Goal: Register for event/course: Register for event/course

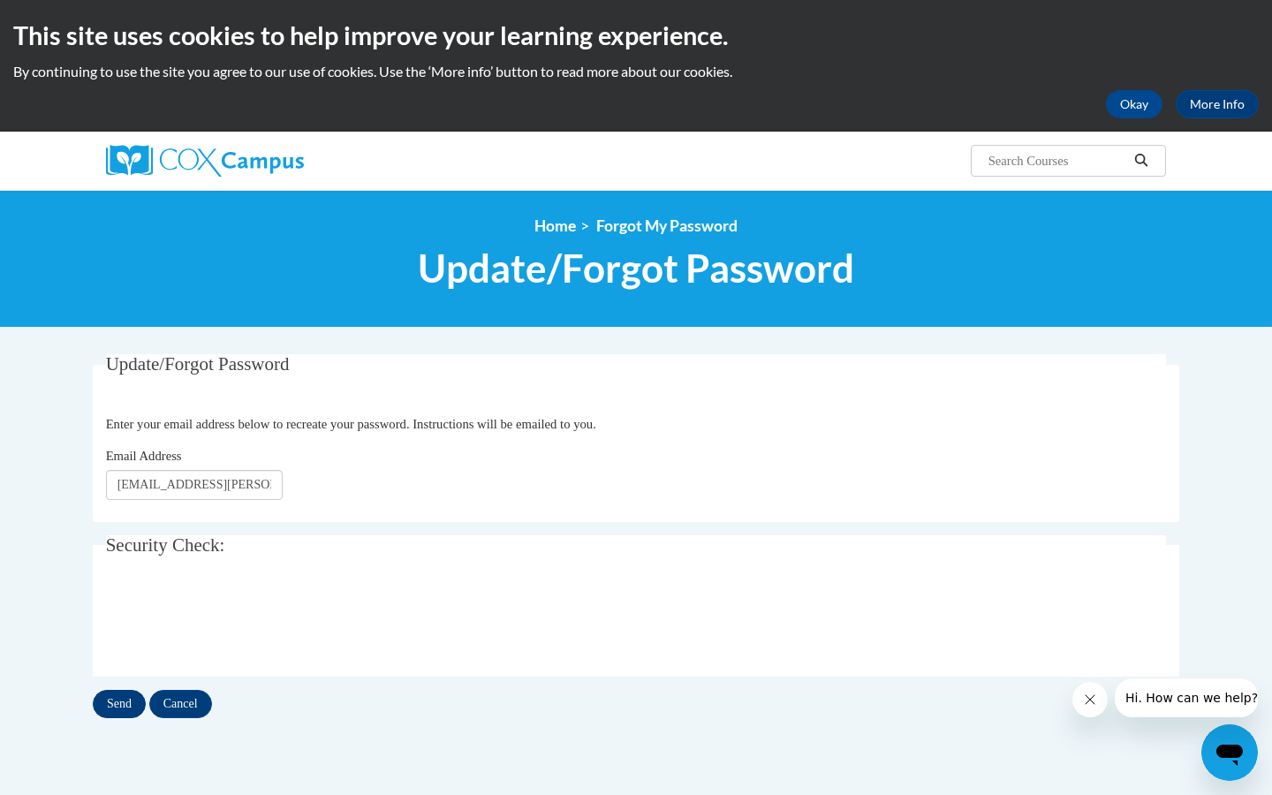
click at [123, 710] on input "Send" at bounding box center [119, 704] width 53 height 28
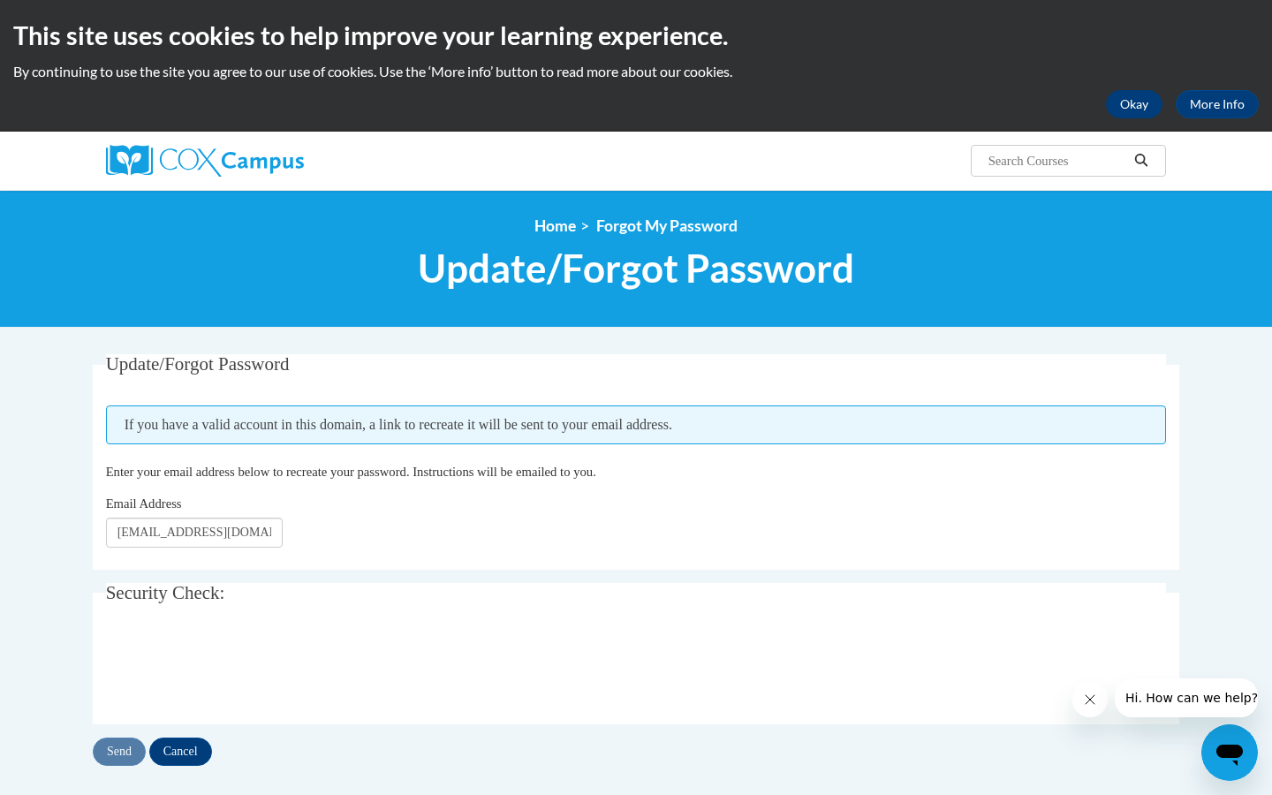
click at [1128, 106] on button "Okay" at bounding box center [1134, 104] width 57 height 28
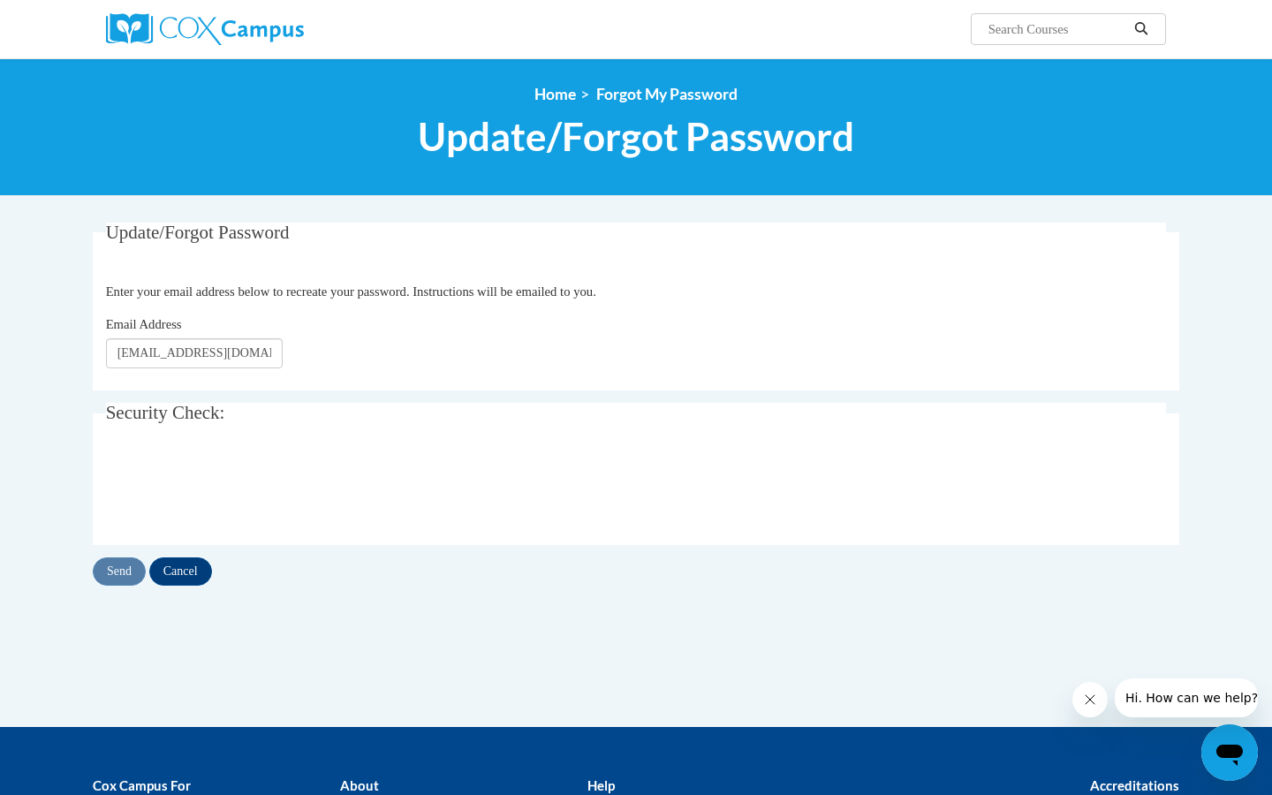
click at [155, 17] on img at bounding box center [205, 29] width 198 height 32
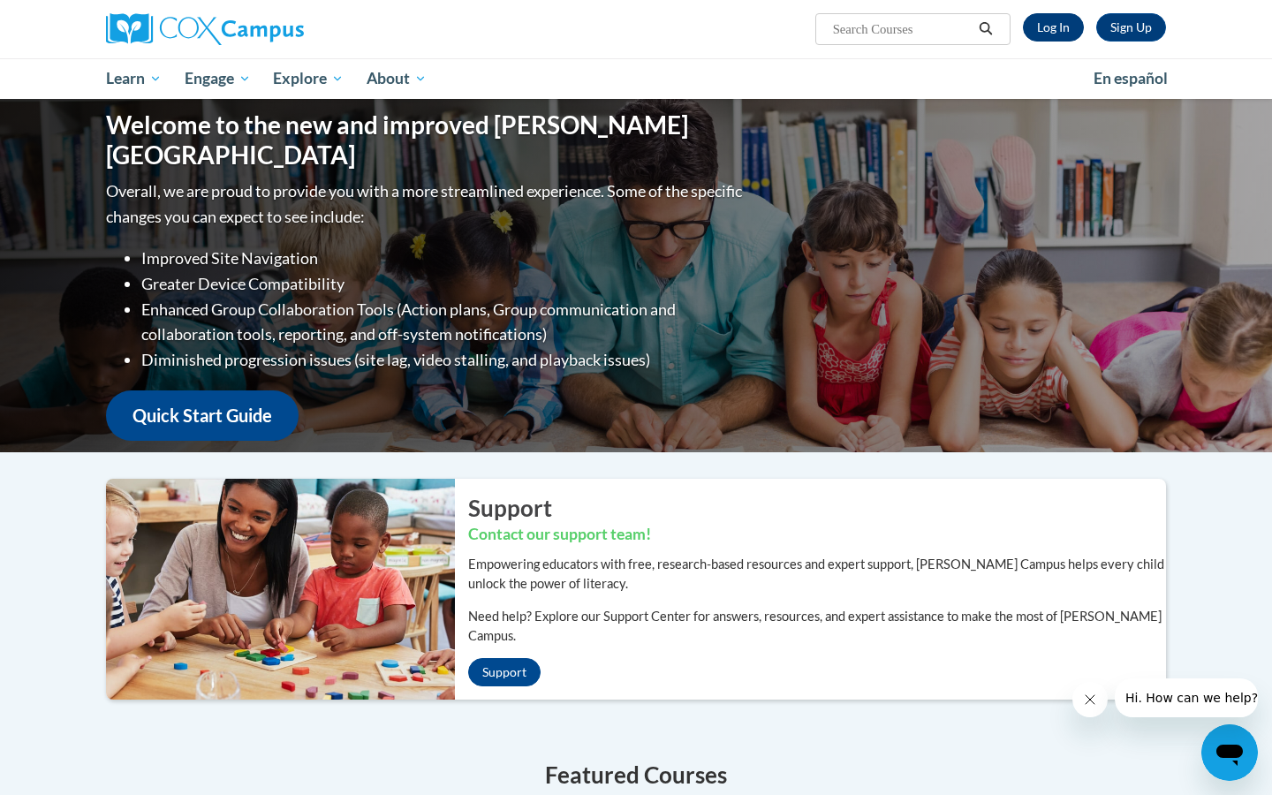
click at [1054, 20] on link "Log In" at bounding box center [1053, 27] width 61 height 28
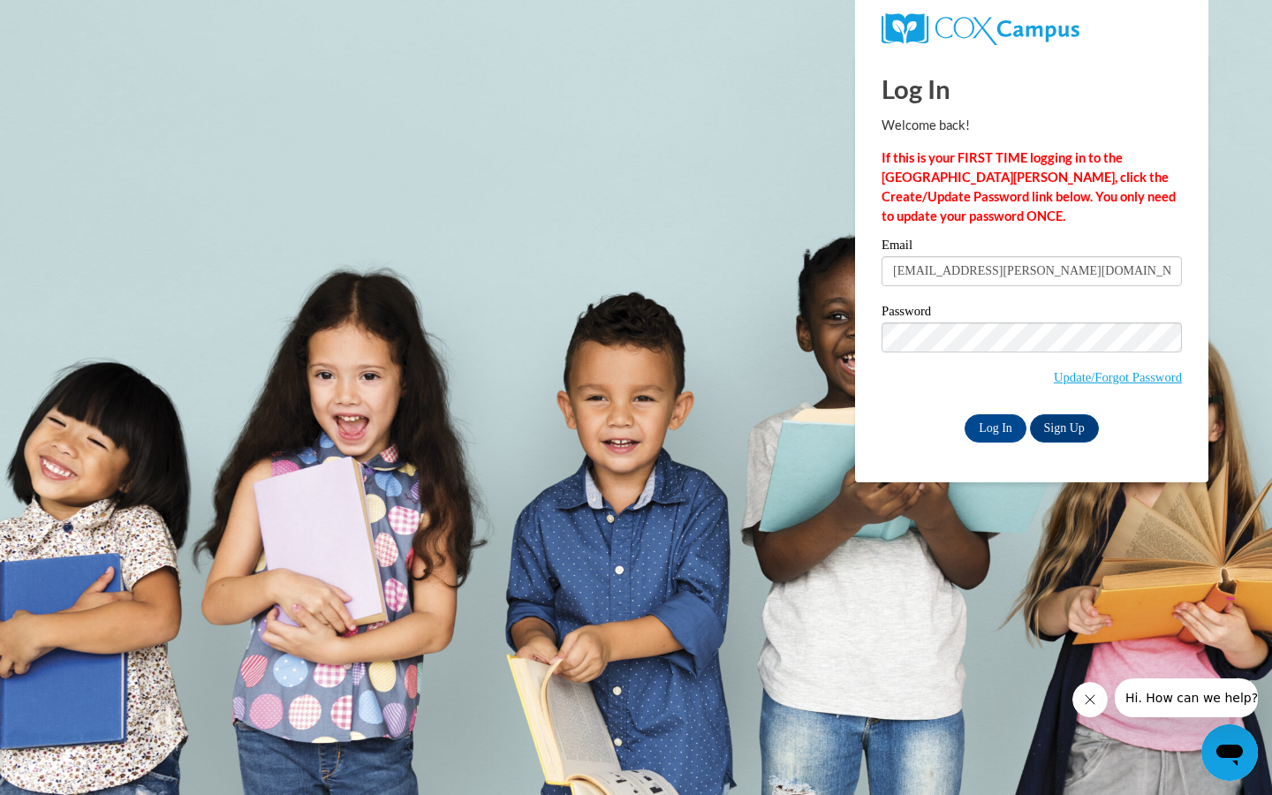
type input "Salina.Trahan@apsk12.org"
click at [1002, 420] on input "Log In" at bounding box center [995, 428] width 62 height 28
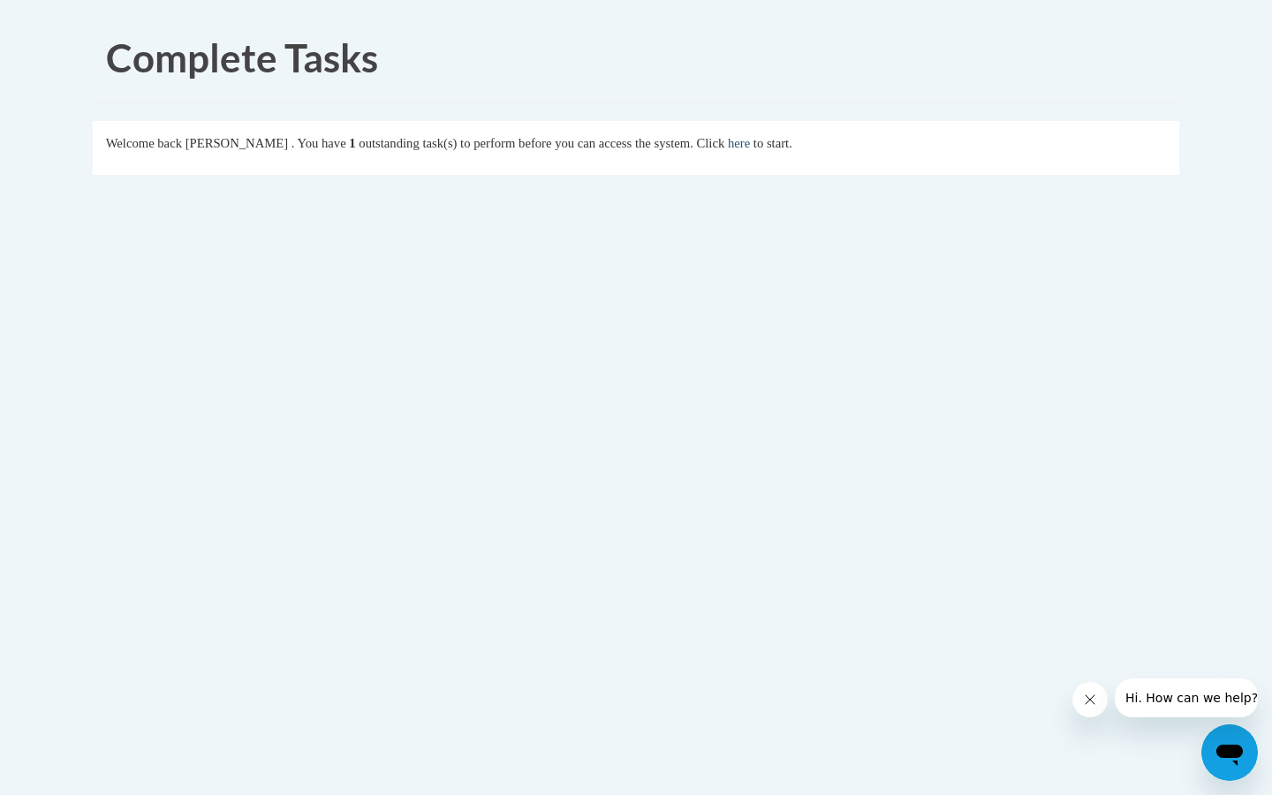
click at [750, 147] on link "here" at bounding box center [739, 143] width 22 height 14
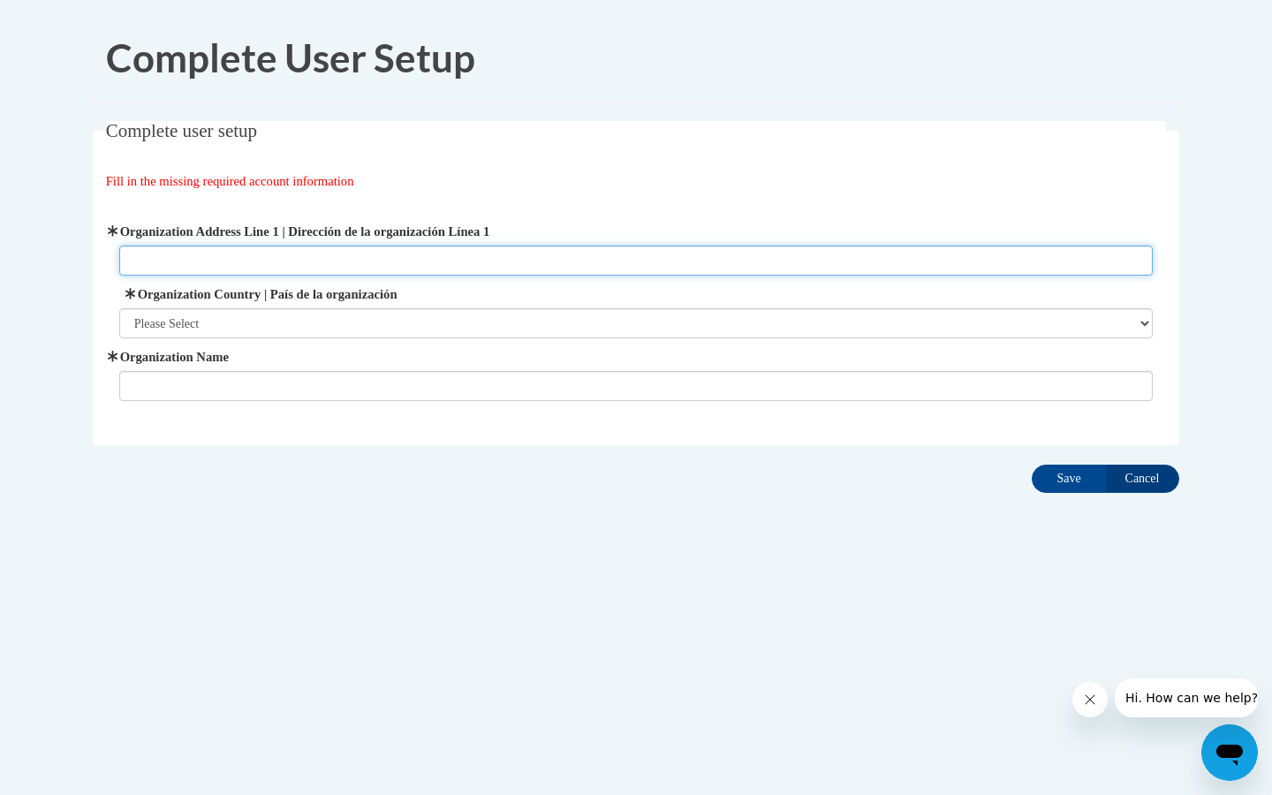
click at [682, 266] on input "Organization Address Line 1 | Dirección de la organización Línea 1" at bounding box center [636, 260] width 1034 height 30
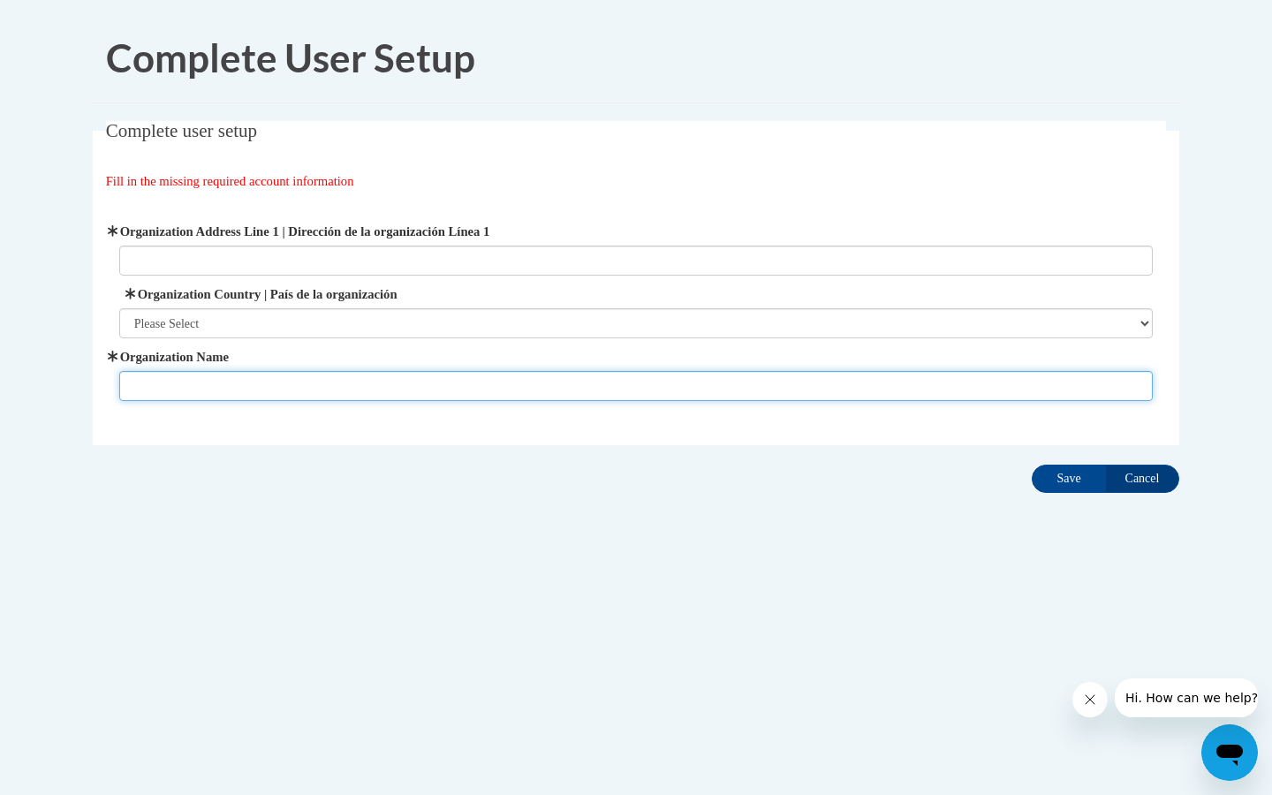
click at [592, 389] on input "Organization Name" at bounding box center [636, 386] width 1034 height 30
type input "Atlanta Public Schools"
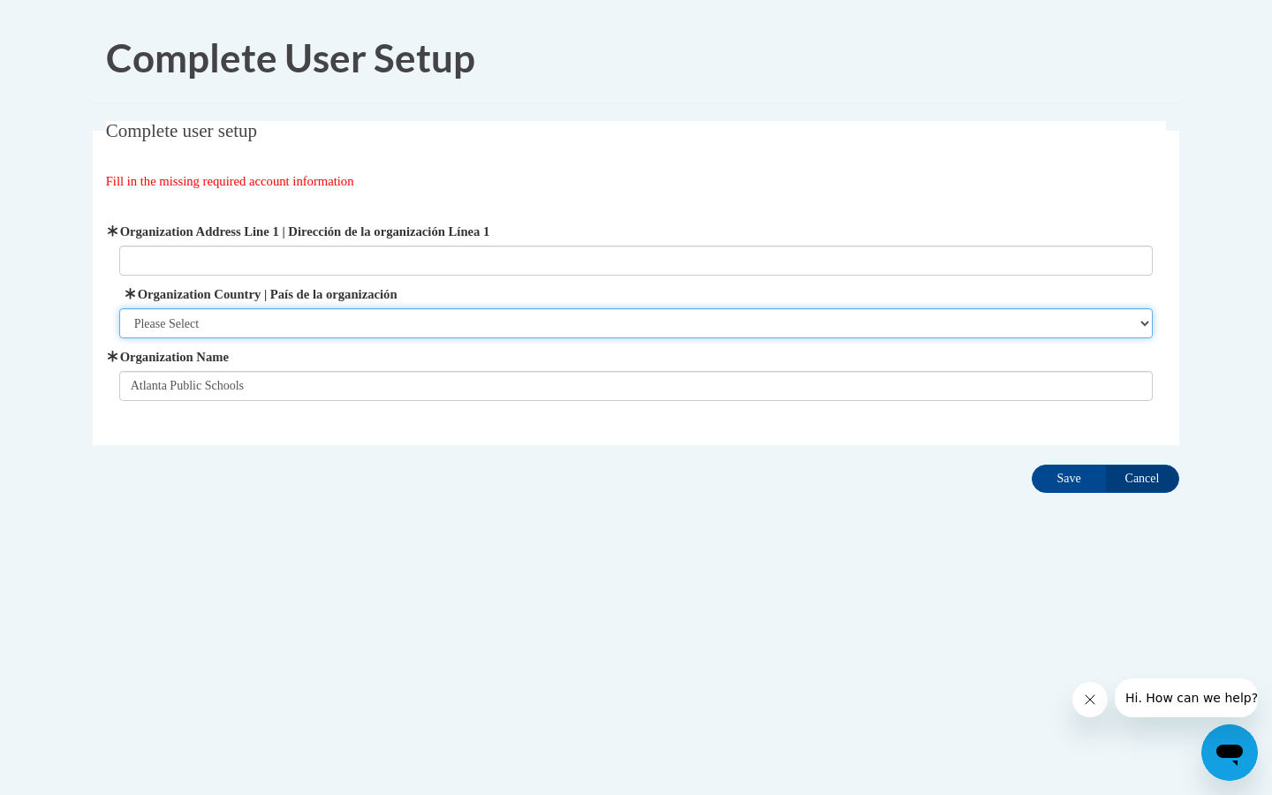
select select "ad49bcad-a171-4b2e-b99c-48b446064914"
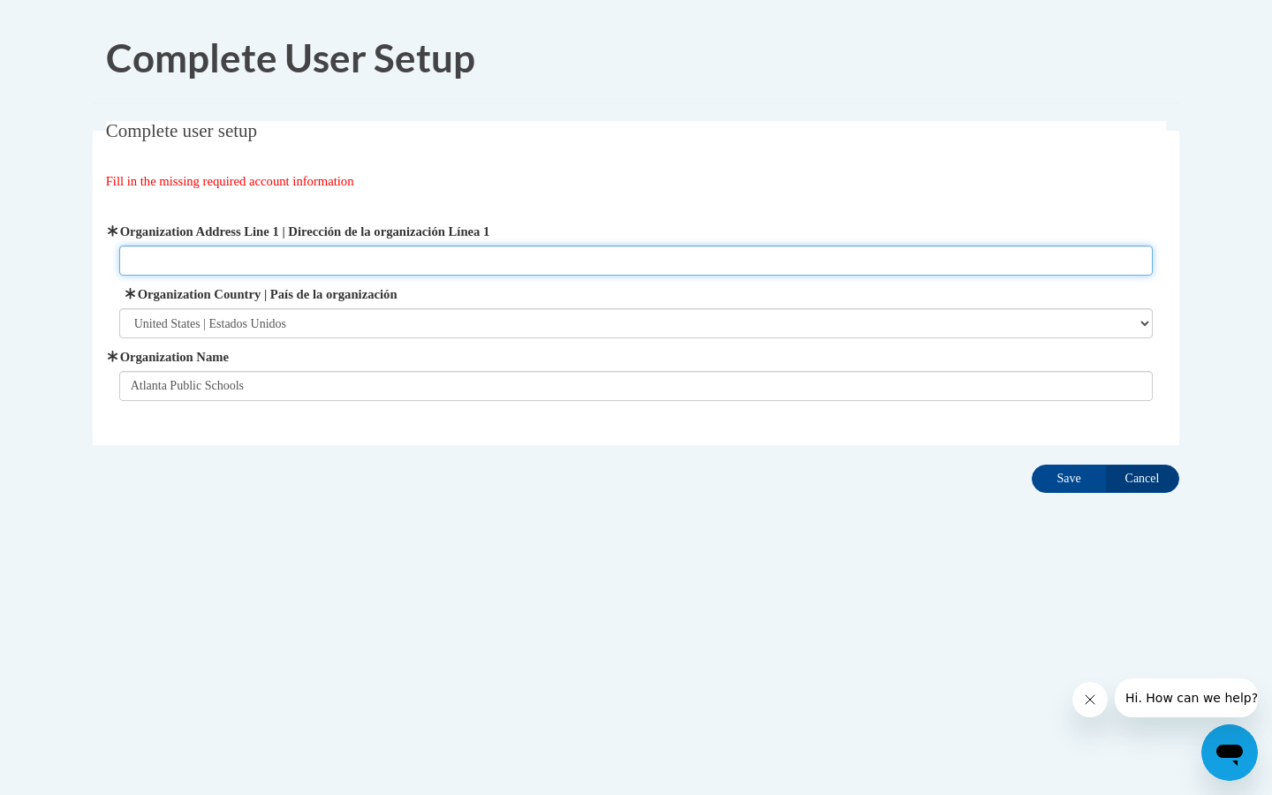
click at [633, 267] on input "Organization Address Line 1 | Dirección de la organización Línea 1" at bounding box center [636, 260] width 1034 height 30
type input "130 Trinity Ave SW"
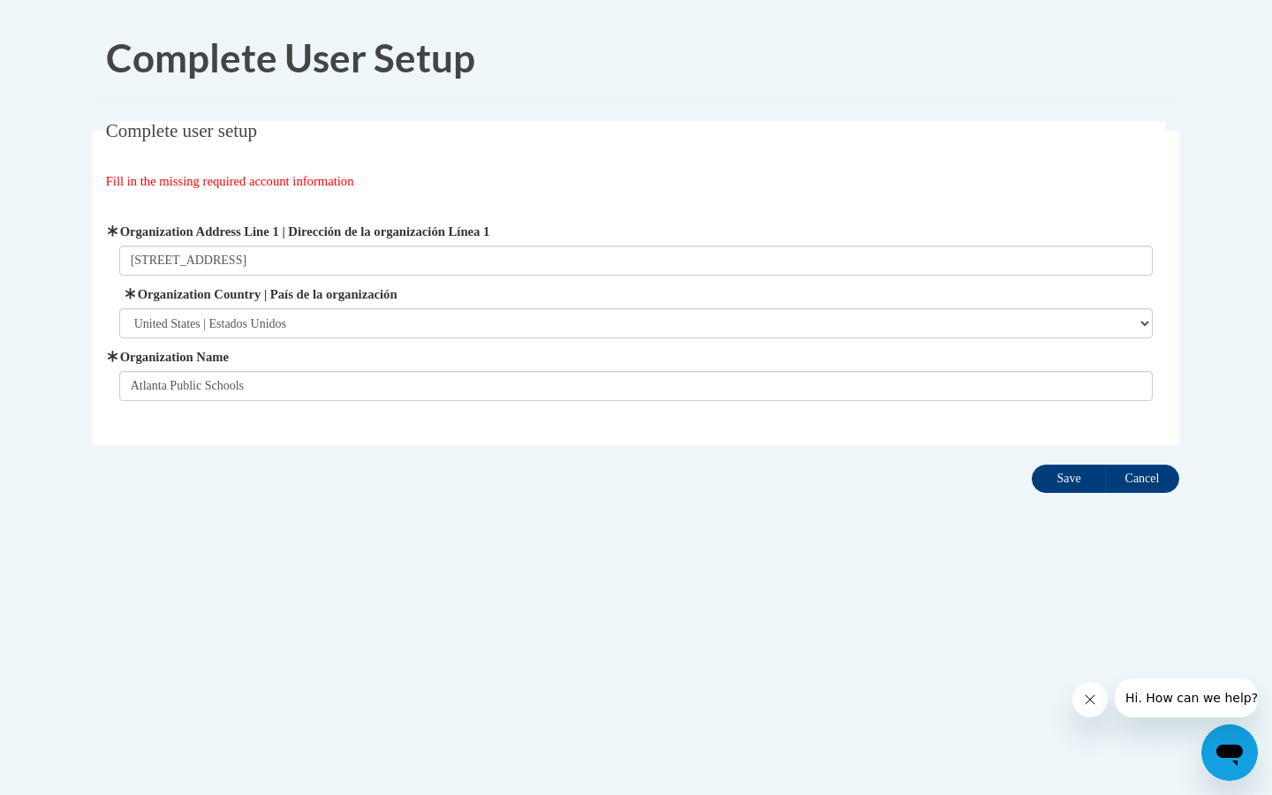
click at [1053, 467] on input "Save" at bounding box center [1068, 478] width 74 height 28
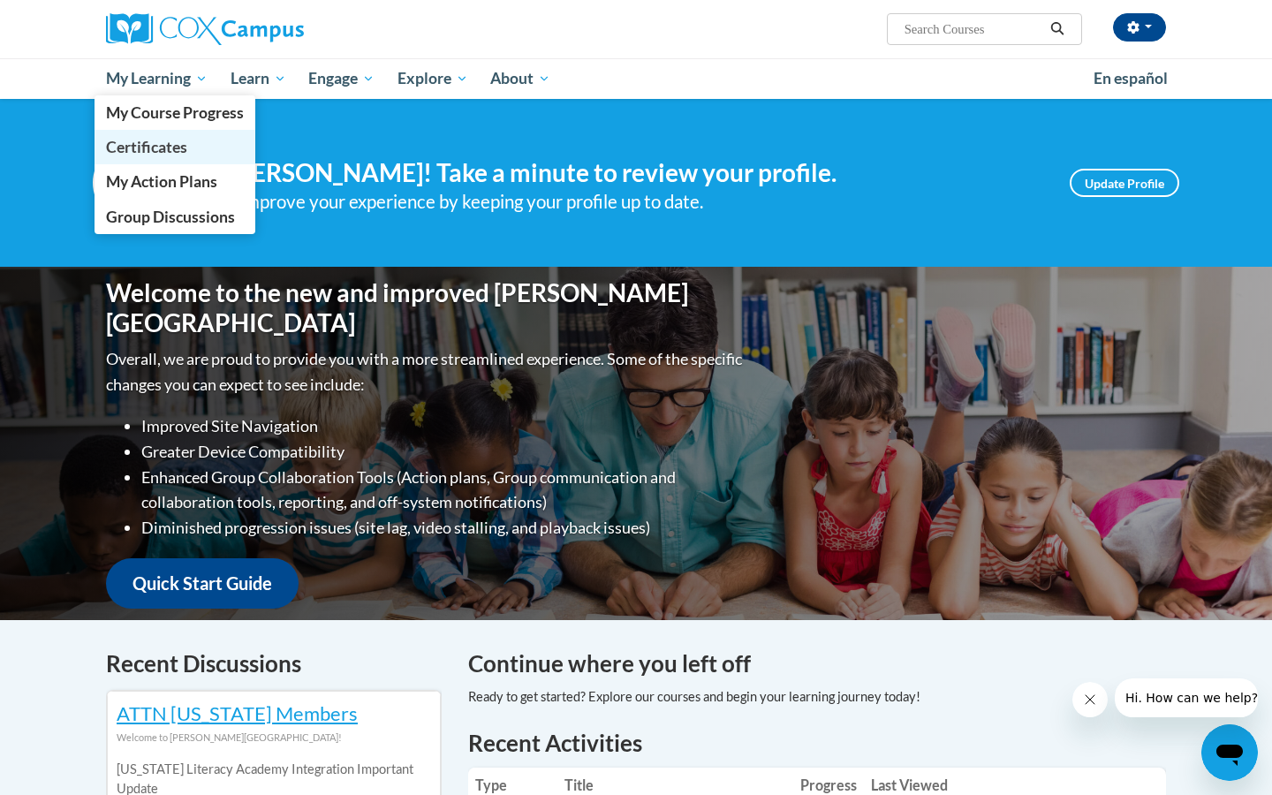
click at [166, 151] on span "Certificates" at bounding box center [146, 147] width 81 height 19
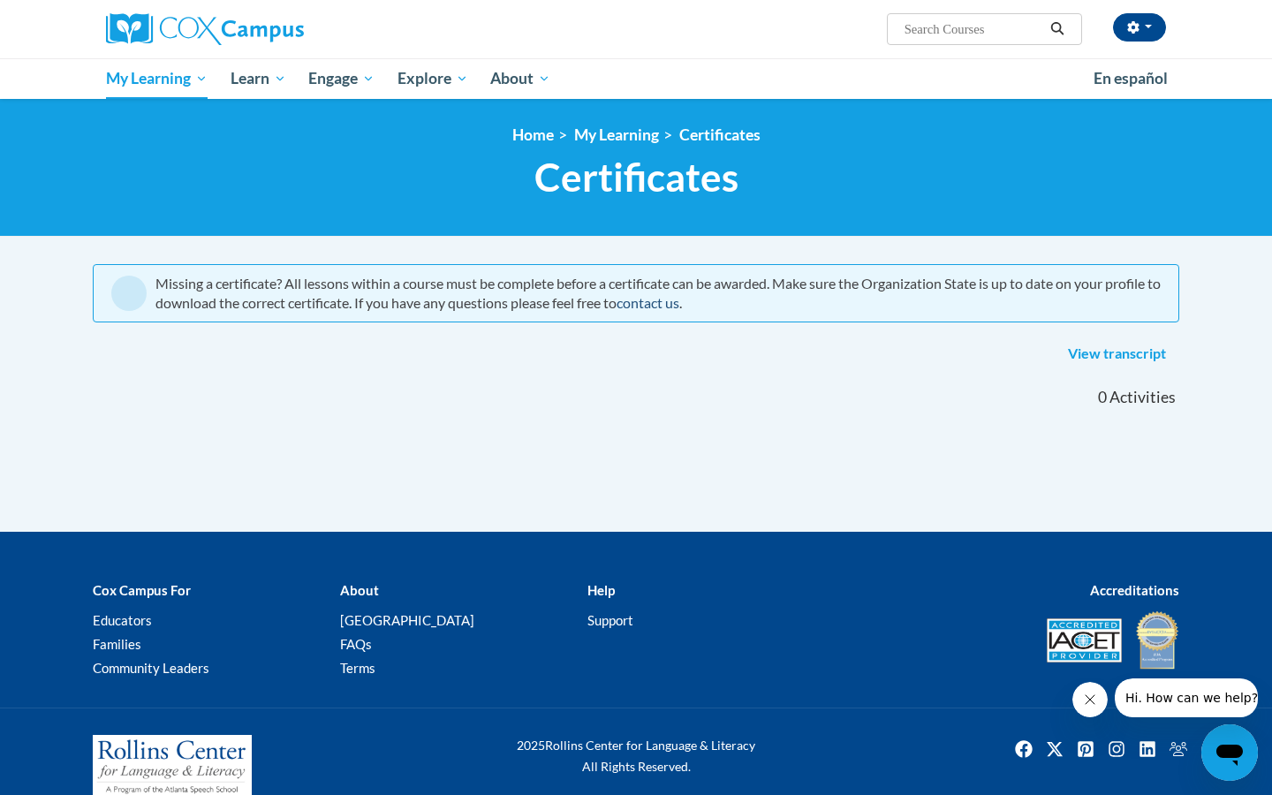
click at [679, 300] on link "contact us" at bounding box center [647, 302] width 63 height 17
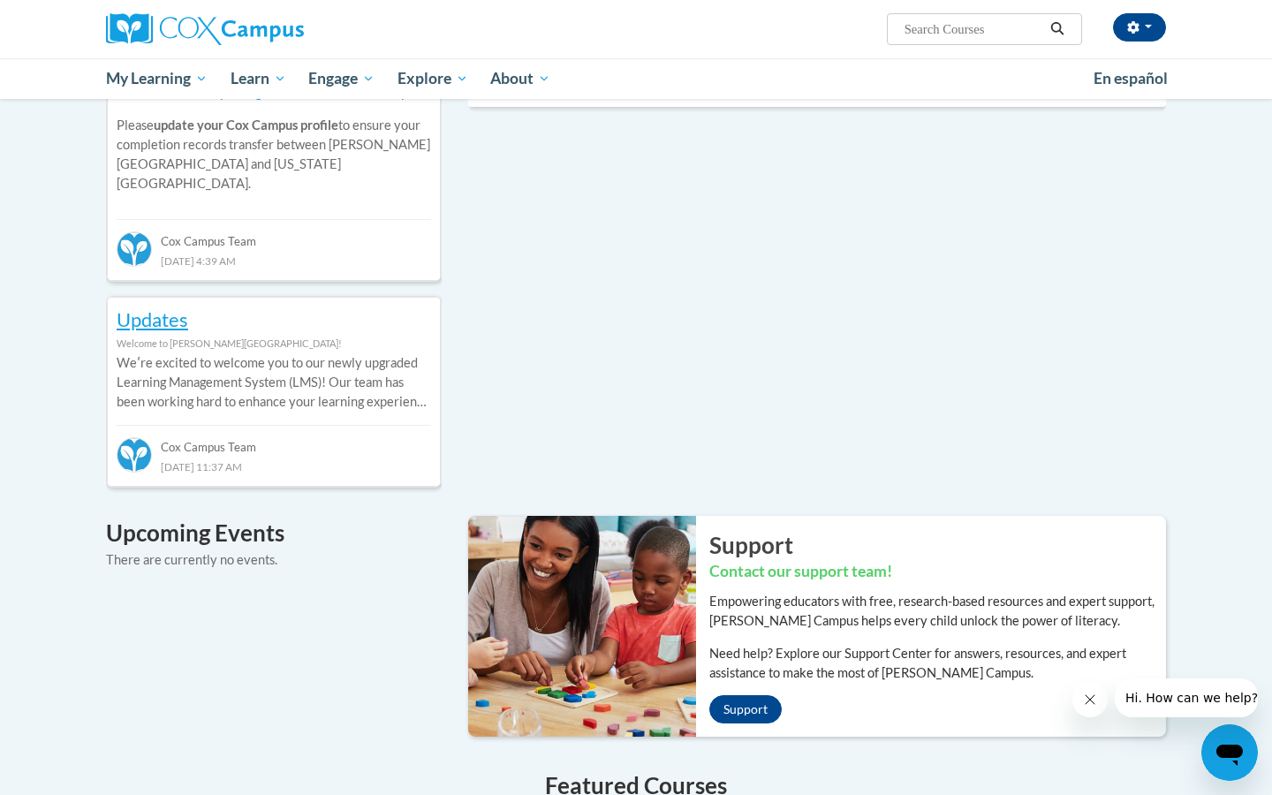
scroll to position [737, 0]
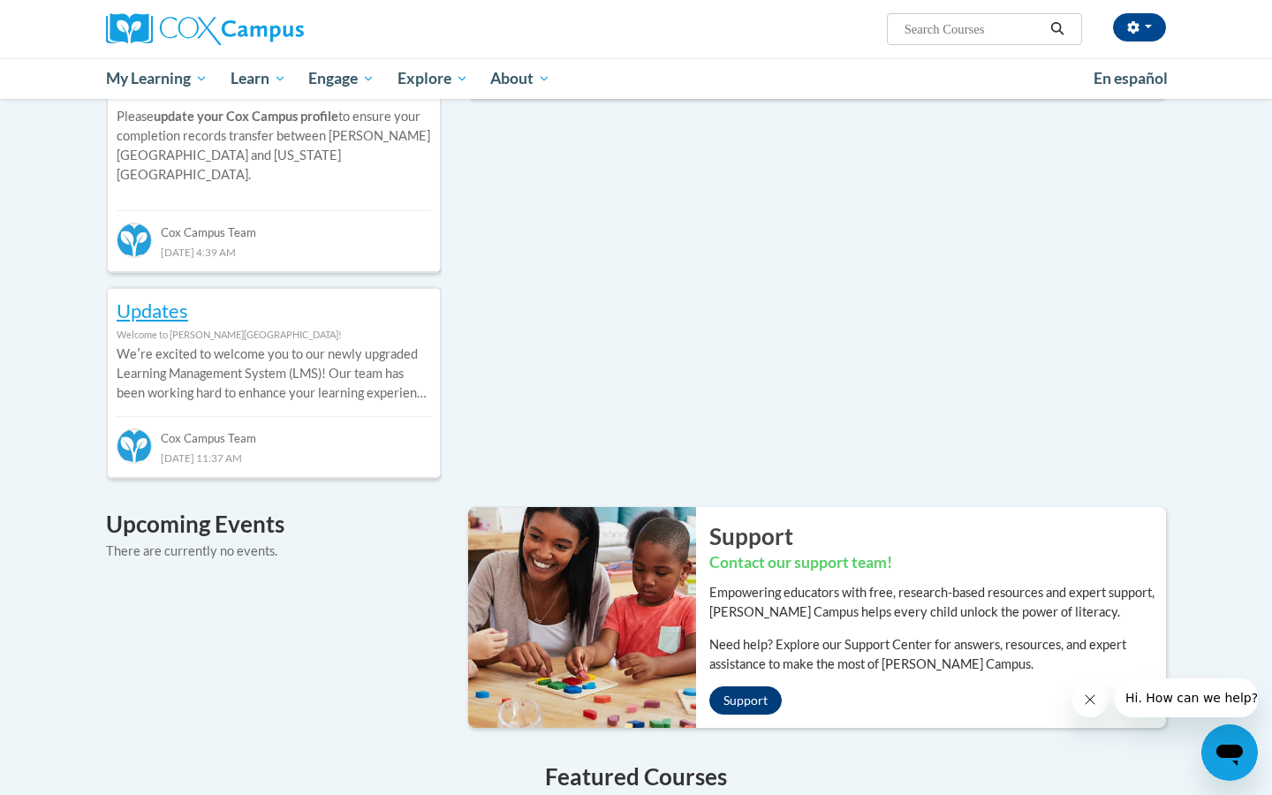
click at [746, 686] on link "Support" at bounding box center [745, 700] width 72 height 28
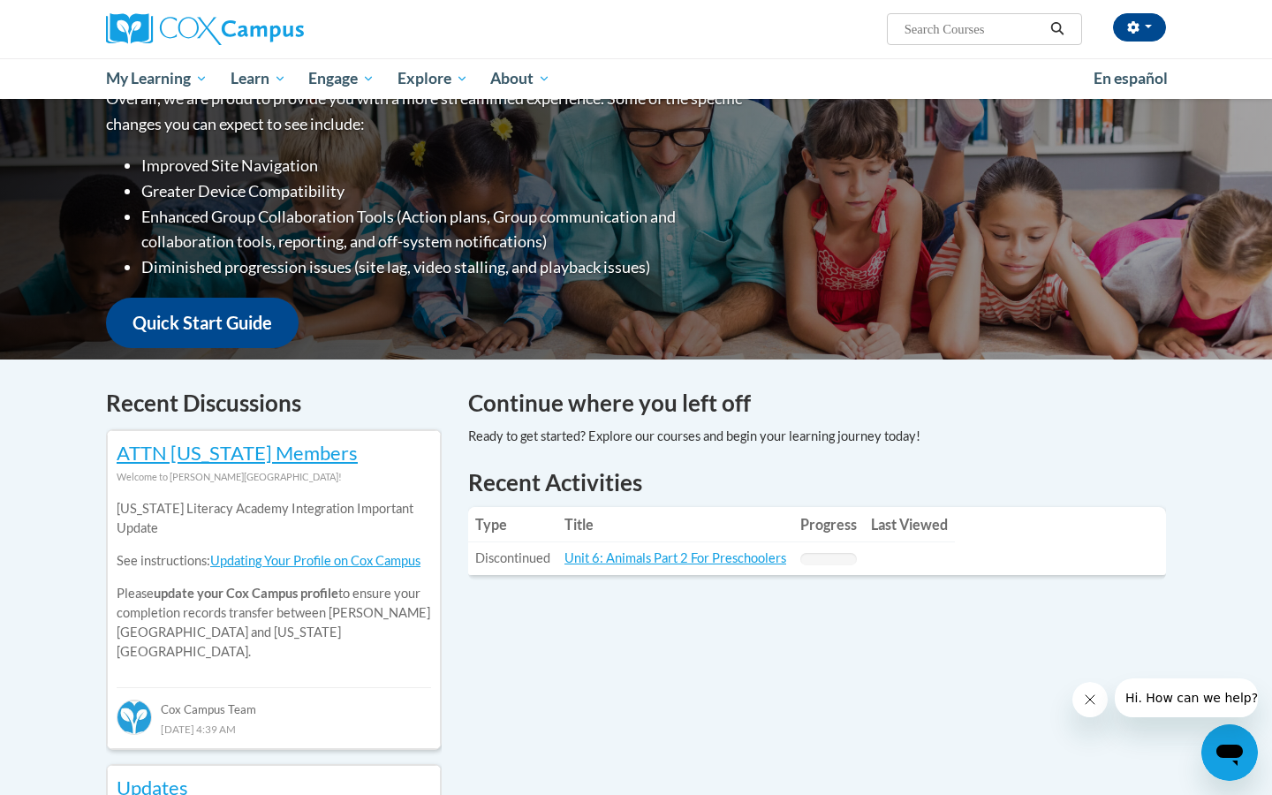
scroll to position [260, 0]
click at [945, 30] on input "Search..." at bounding box center [972, 29] width 141 height 21
type input "ecosystems"
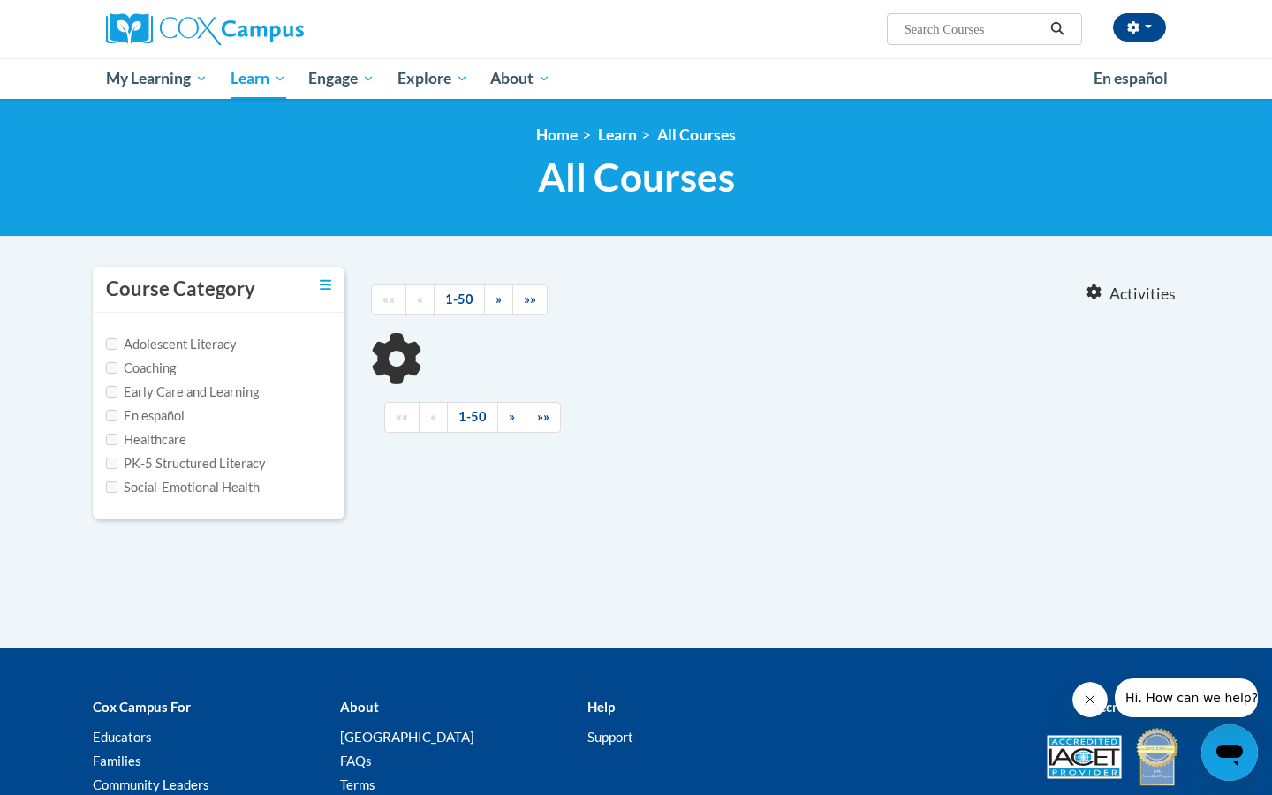
type input "ecosystems"
click at [116, 390] on input "Early Care and Learning" at bounding box center [111, 391] width 11 height 11
checkbox input "true"
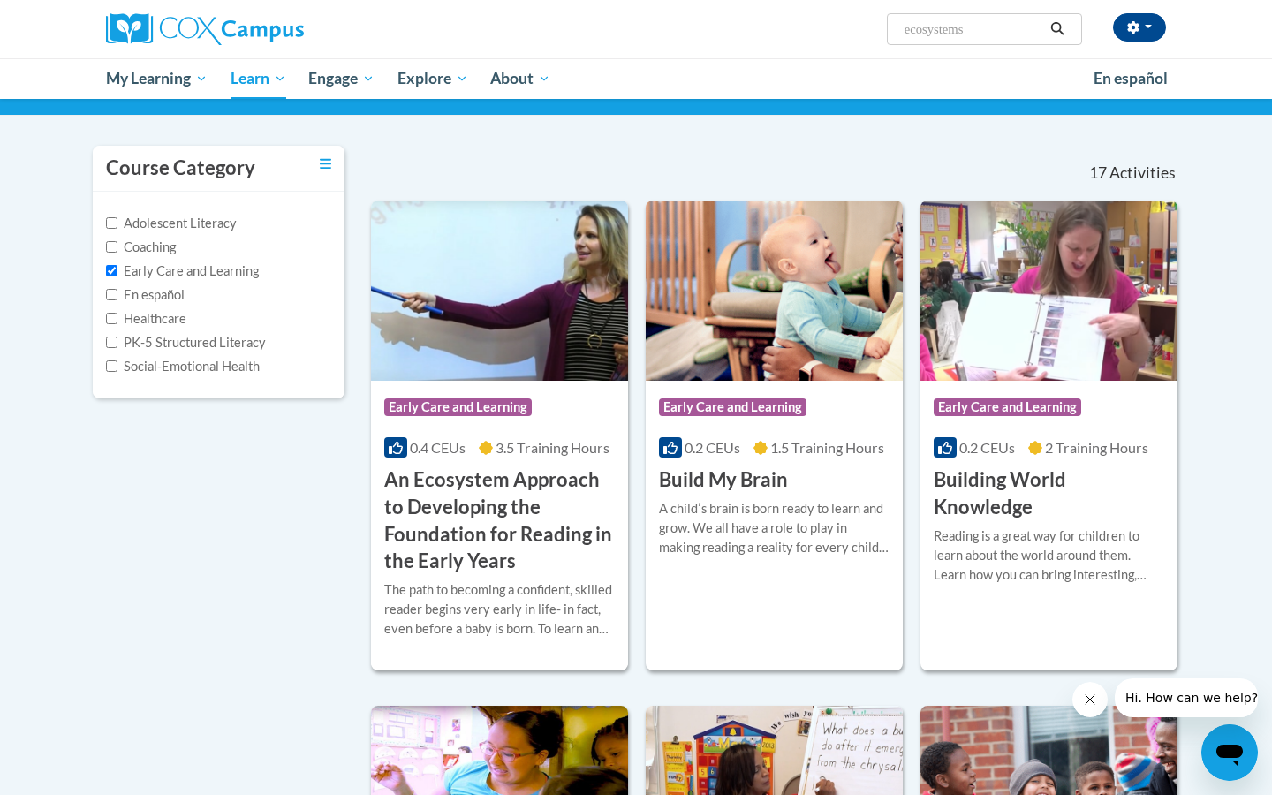
scroll to position [129, 0]
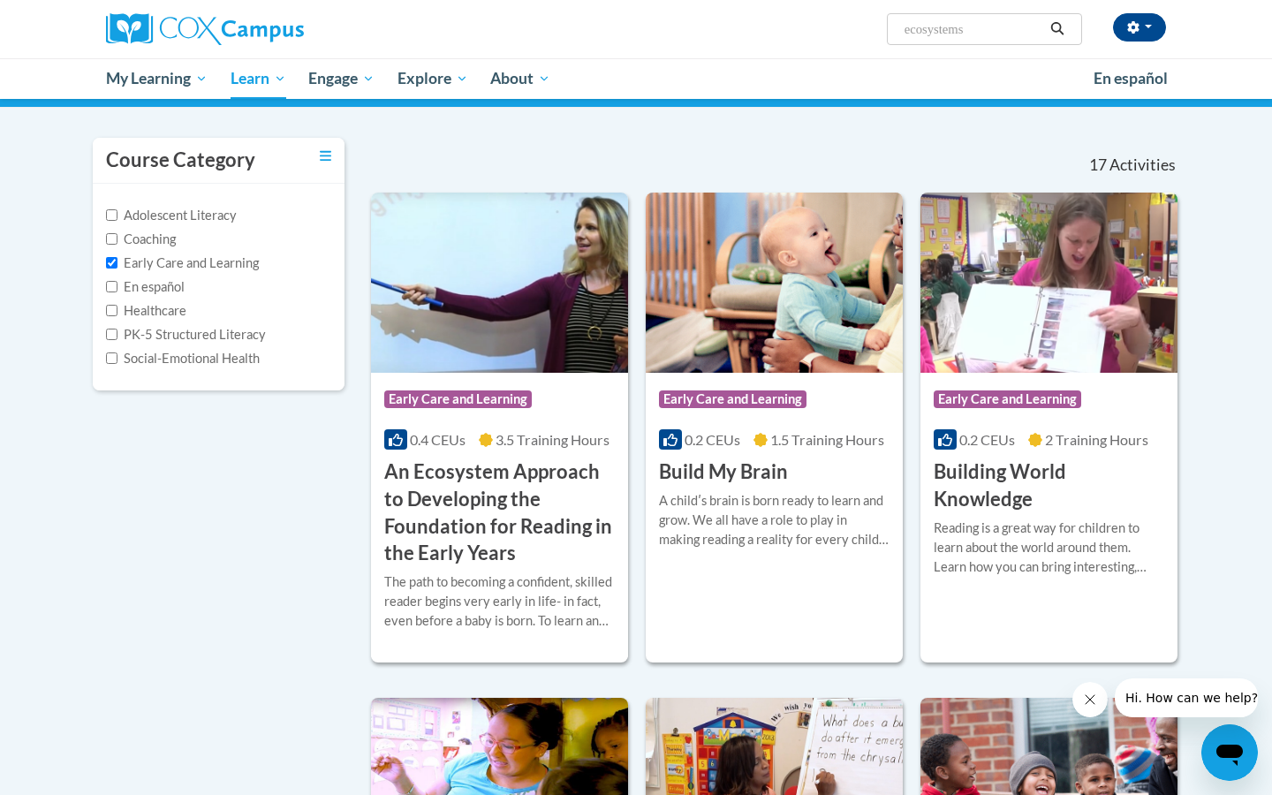
click at [496, 535] on h3 "An Ecosystem Approach to Developing the Foundation for Reading in the Early Yea…" at bounding box center [499, 512] width 230 height 109
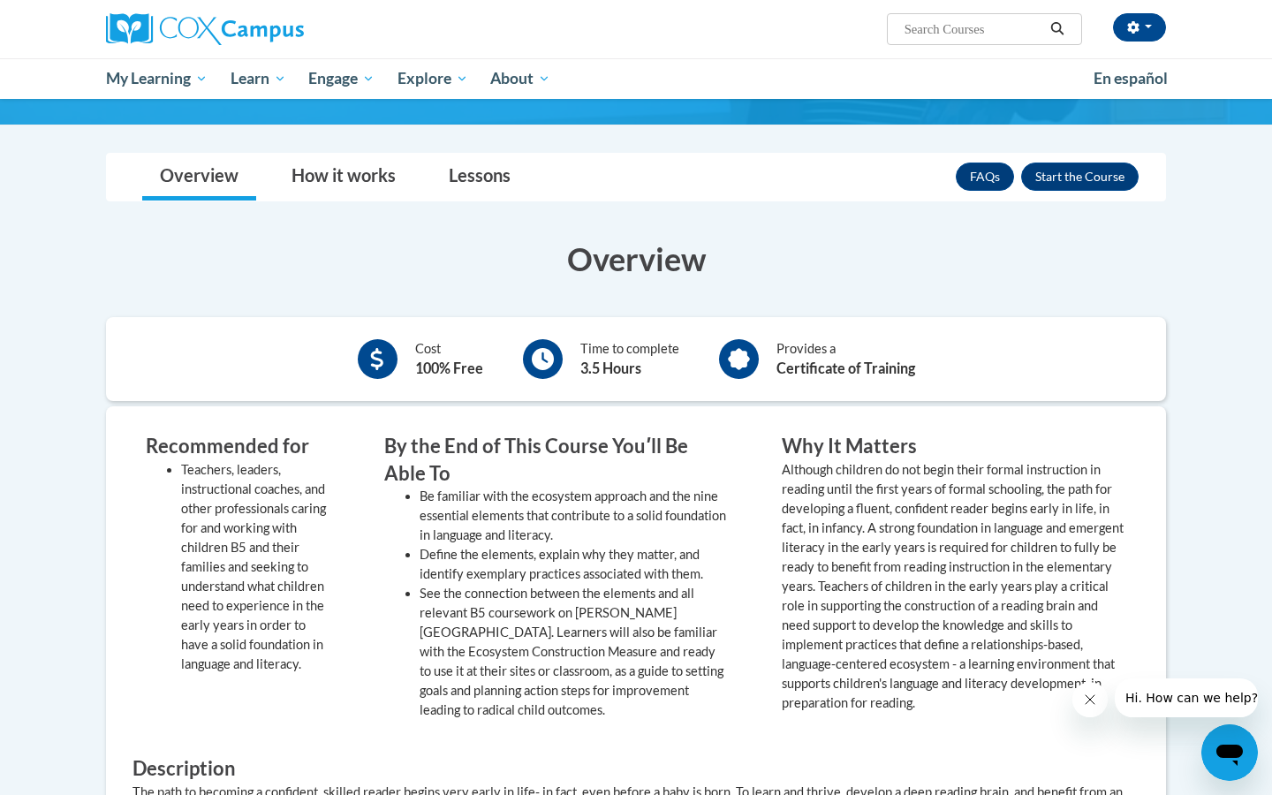
scroll to position [408, 0]
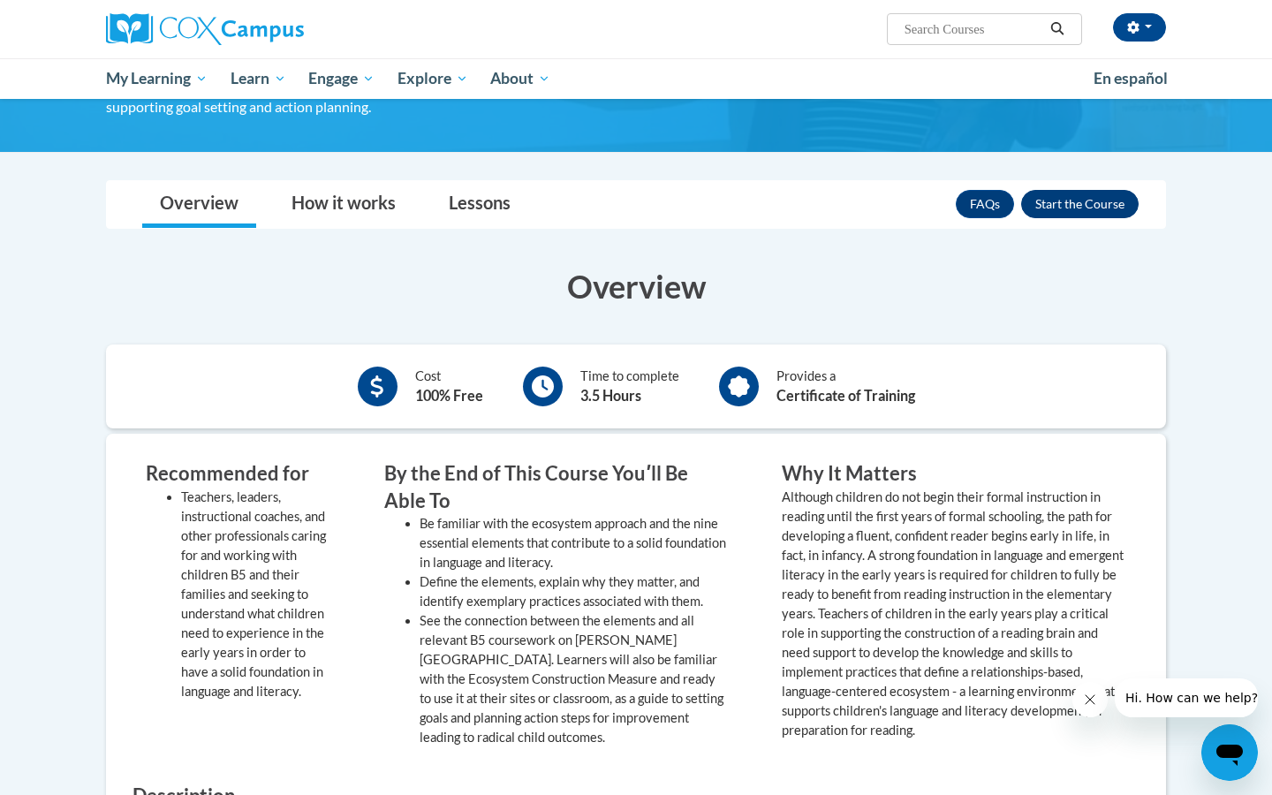
click at [1082, 192] on button "Enroll" at bounding box center [1079, 204] width 117 height 28
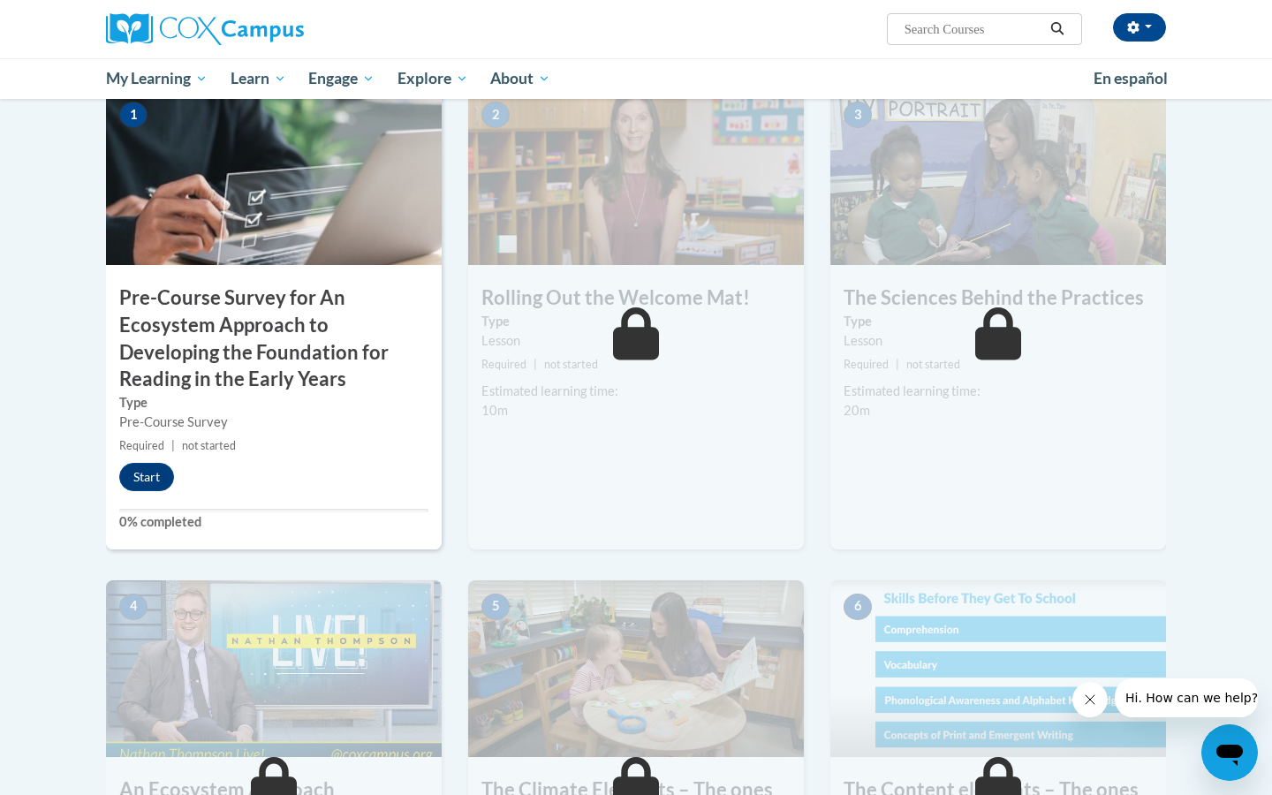
scroll to position [515, 0]
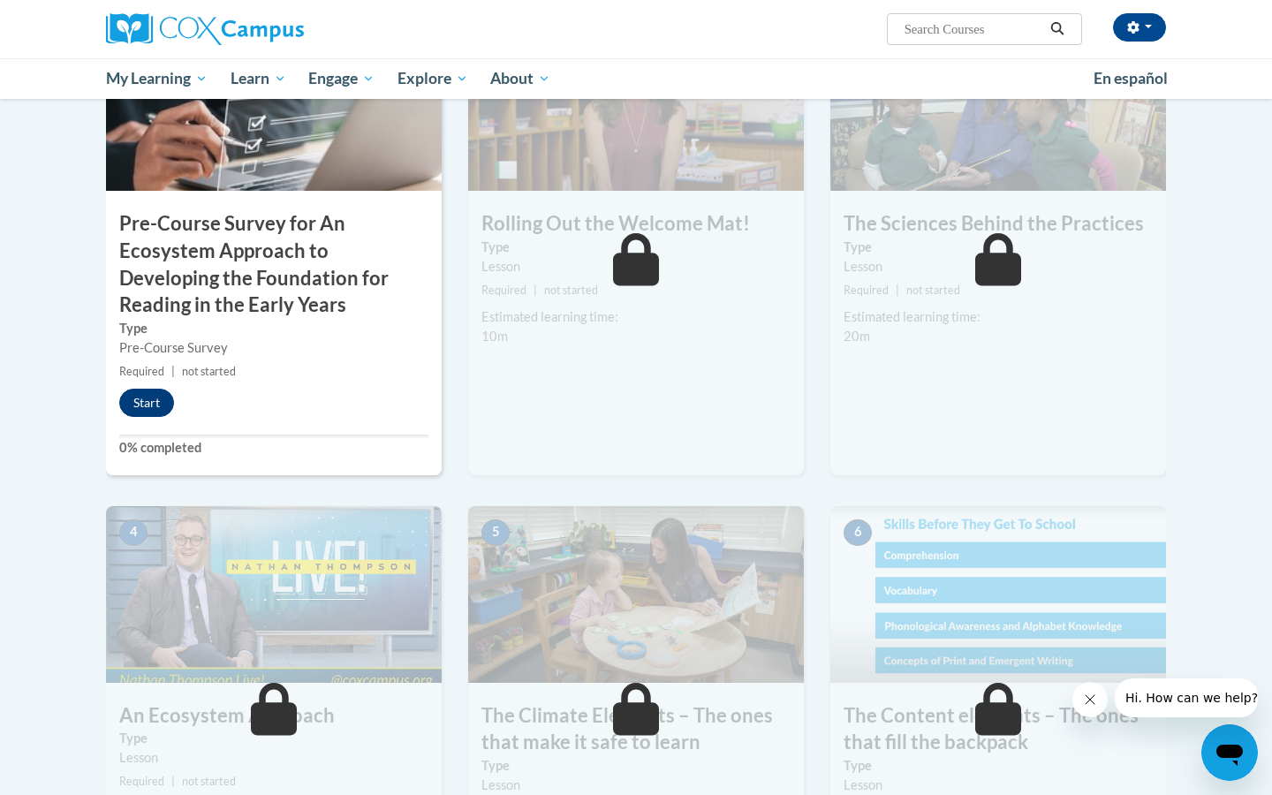
click at [140, 407] on button "Start" at bounding box center [146, 403] width 55 height 28
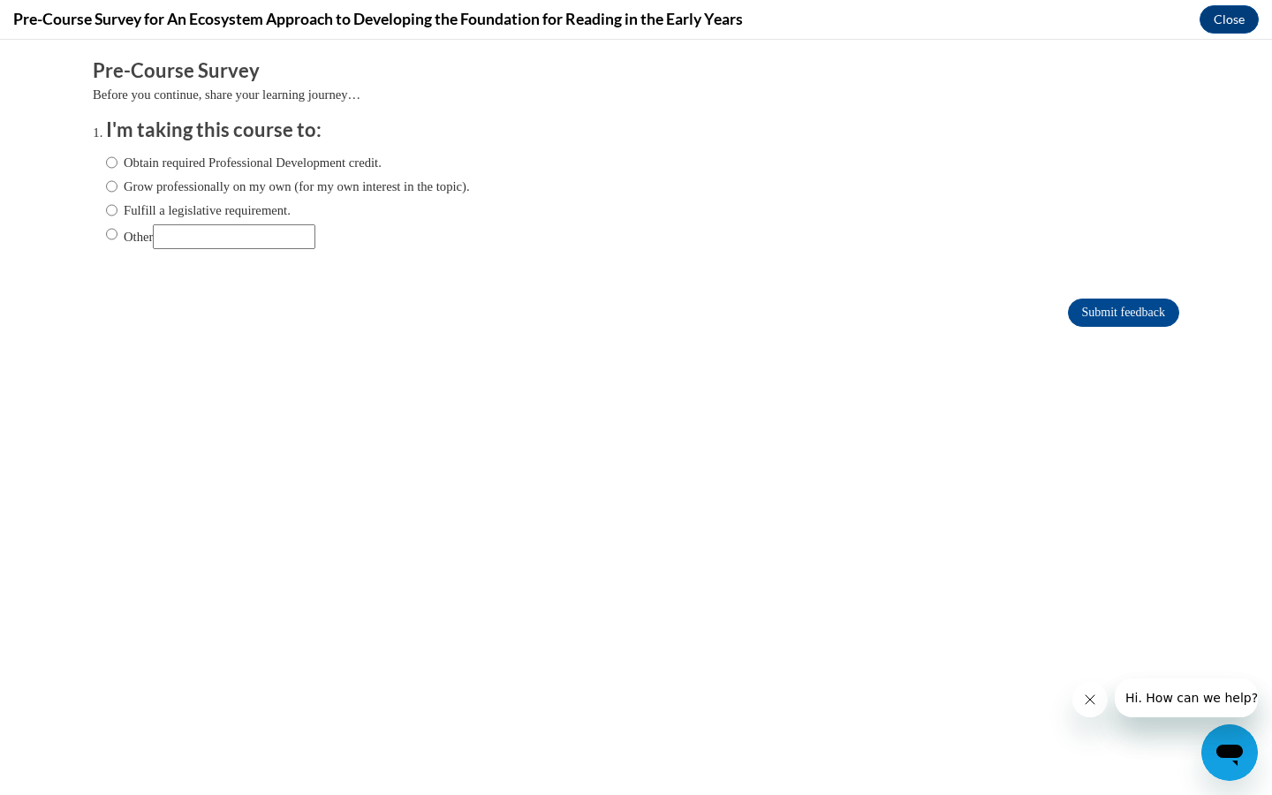
scroll to position [0, 0]
click at [116, 159] on input "Obtain required Professional Development credit." at bounding box center [111, 162] width 11 height 19
radio input "true"
click at [1084, 311] on input "Submit feedback" at bounding box center [1123, 312] width 111 height 28
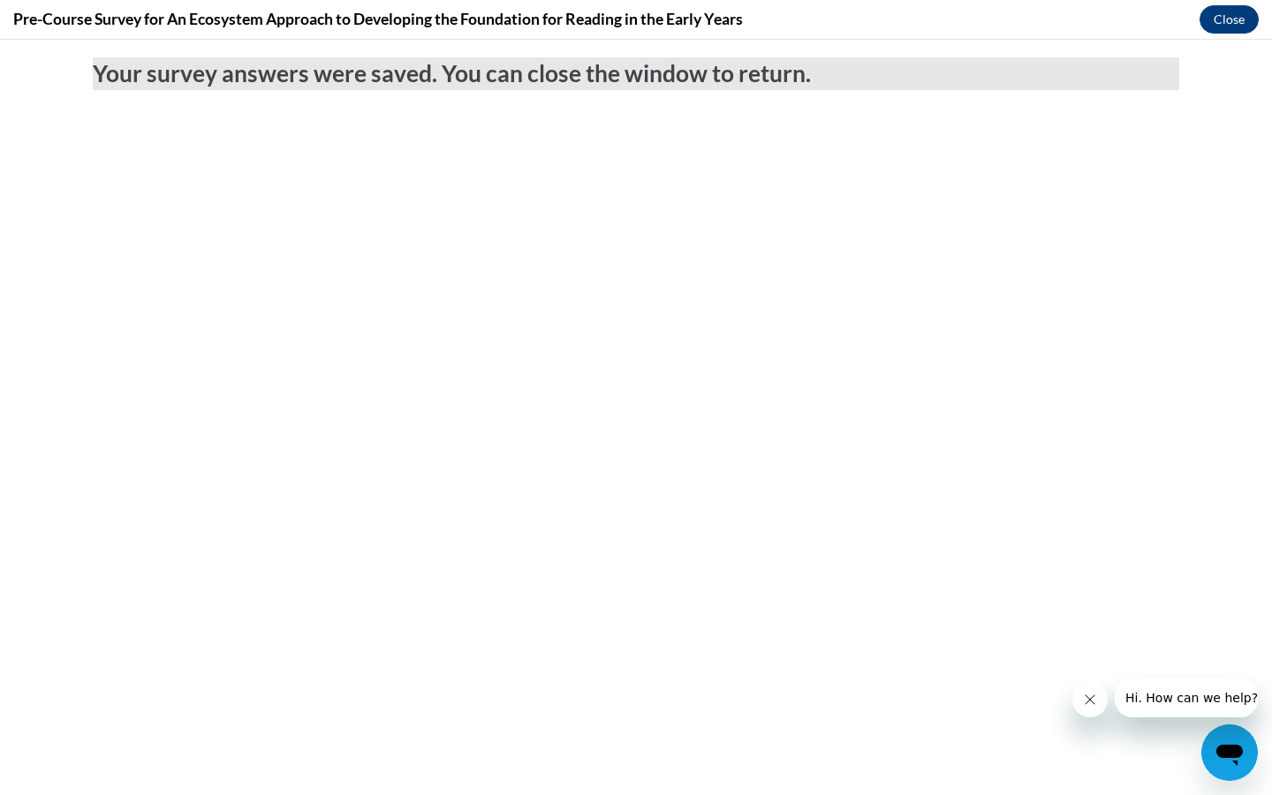
click at [1233, 12] on button "Close" at bounding box center [1228, 19] width 59 height 28
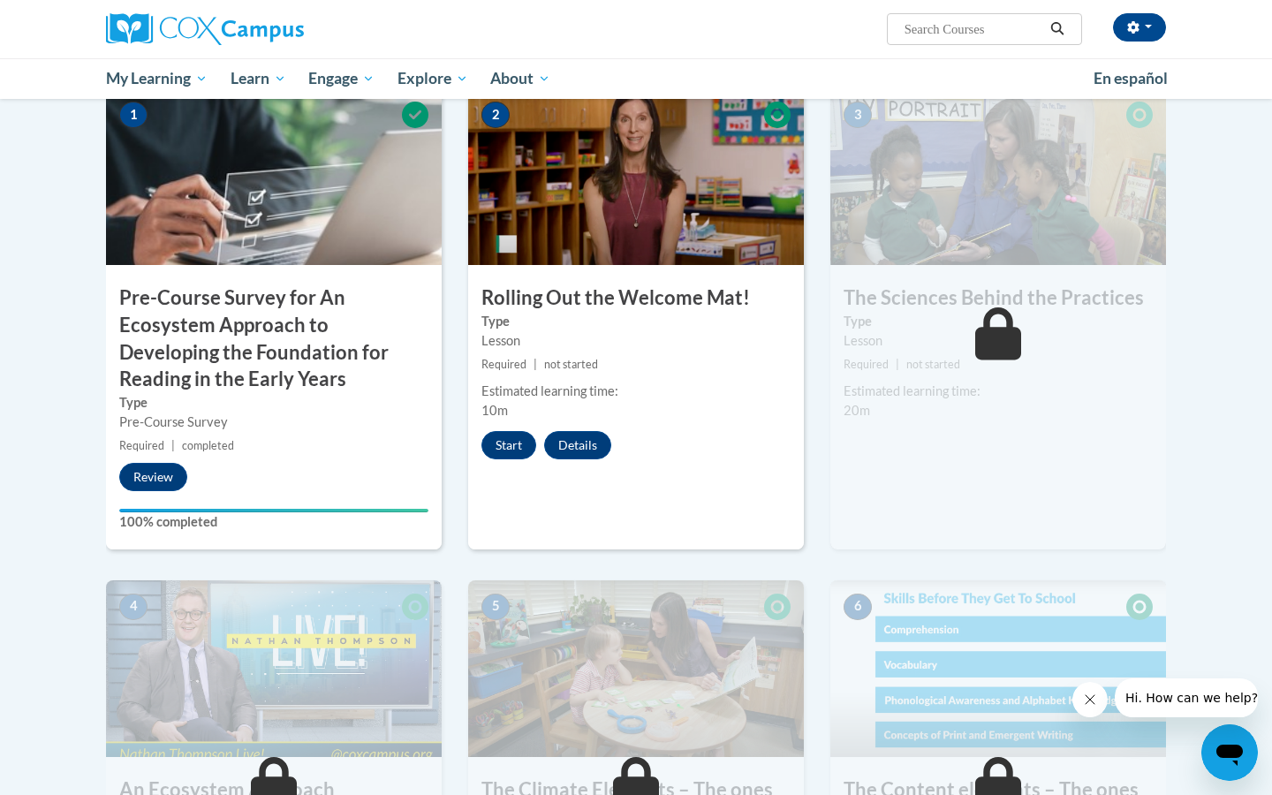
scroll to position [431, 0]
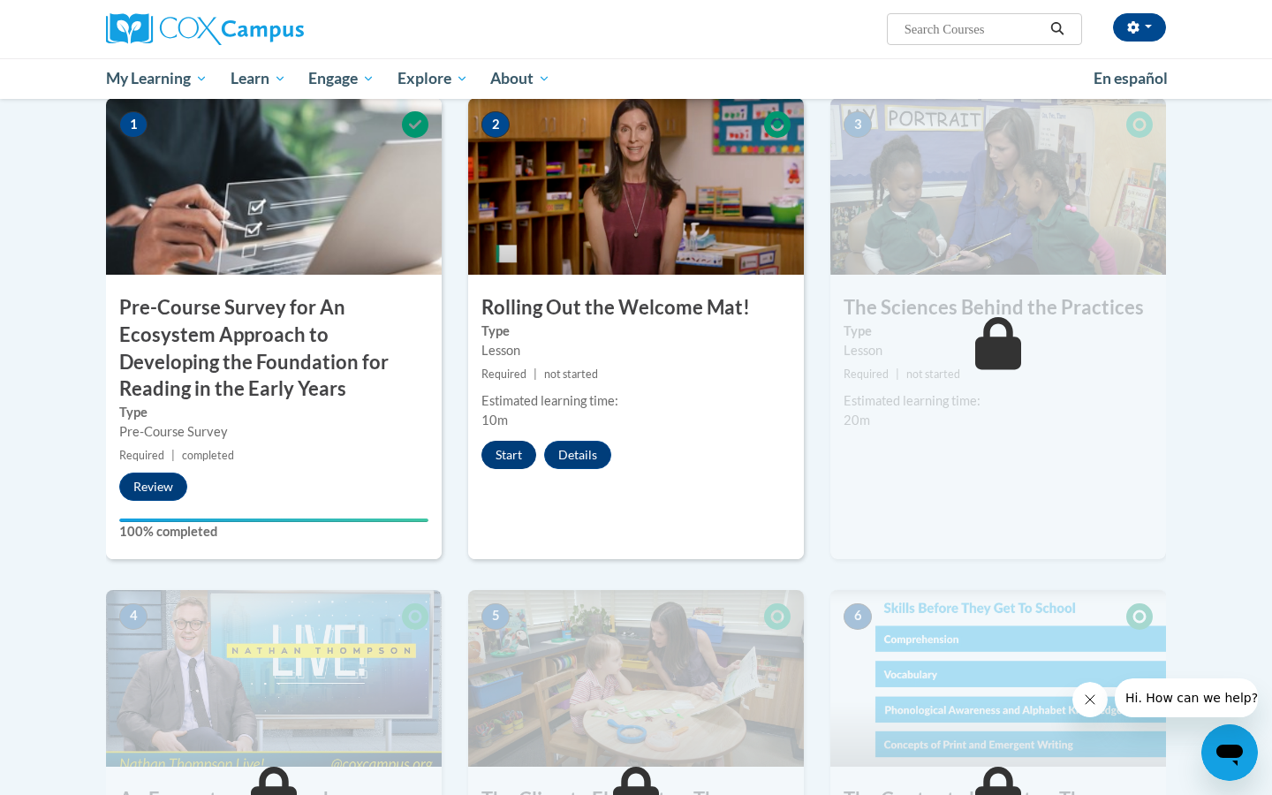
click at [514, 457] on button "Start" at bounding box center [508, 455] width 55 height 28
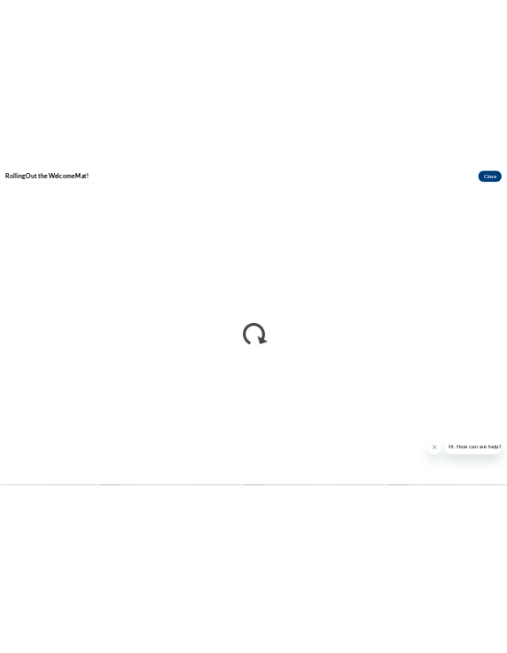
scroll to position [0, 0]
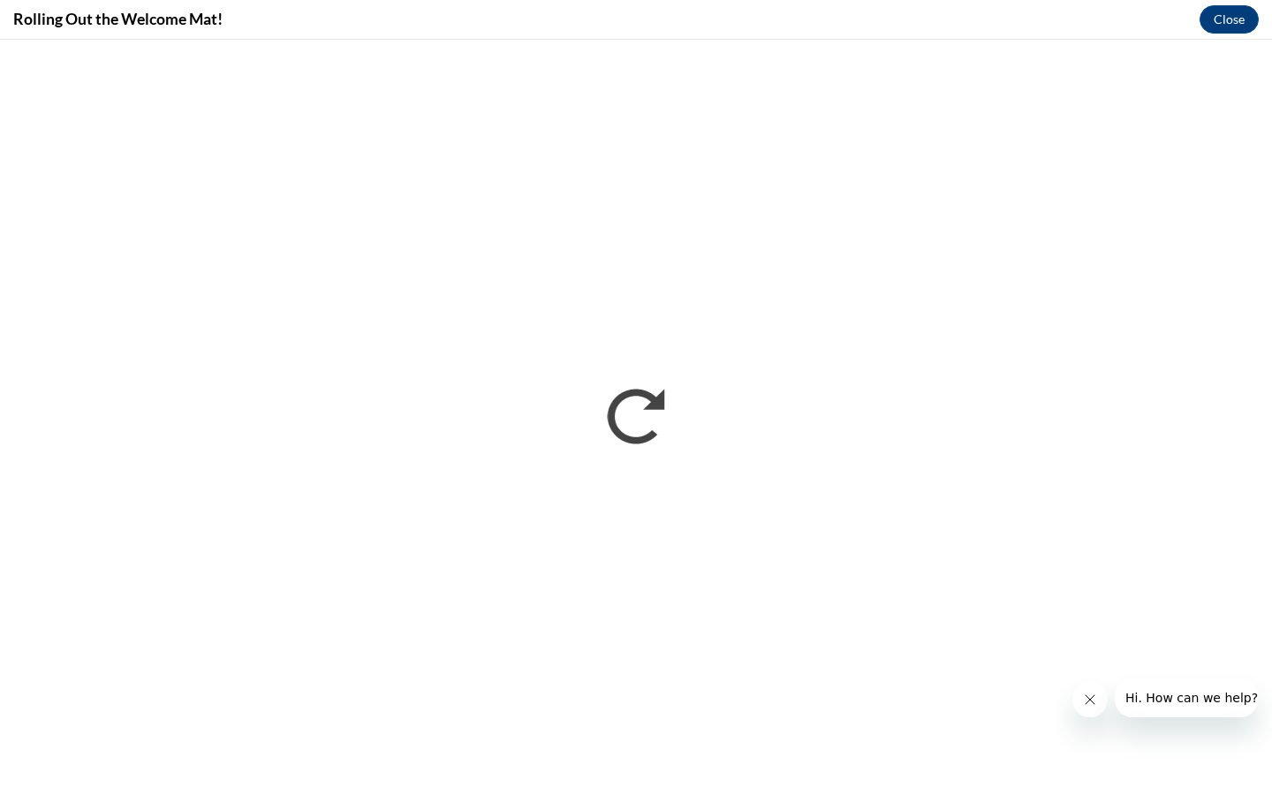
click at [1095, 701] on icon "Close message from company" at bounding box center [1090, 699] width 14 height 14
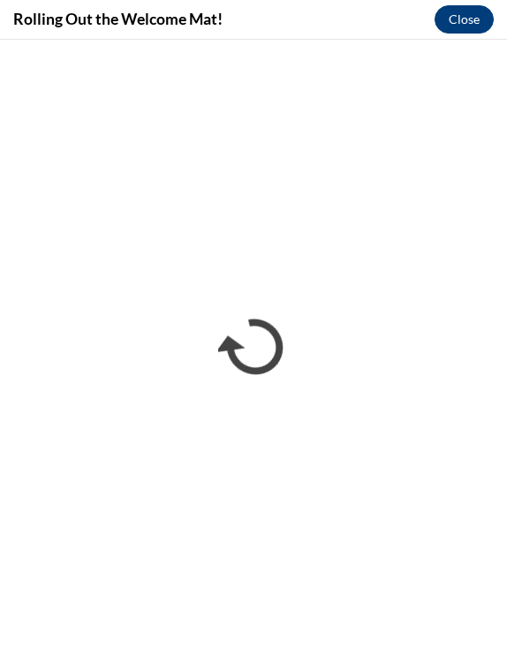
click at [469, 21] on button "Close" at bounding box center [463, 19] width 59 height 28
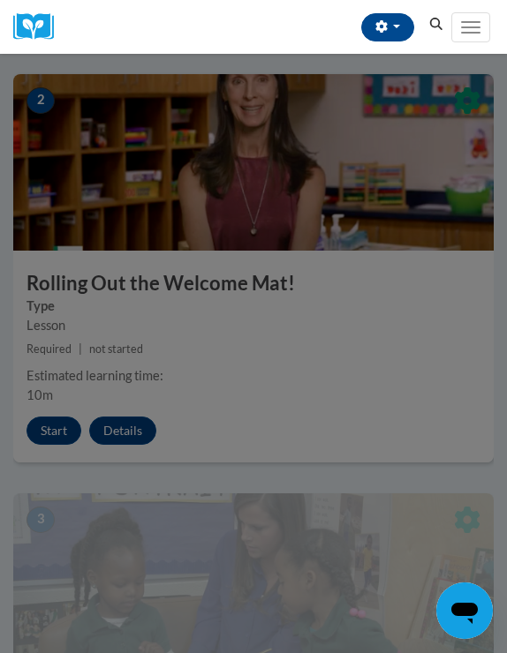
scroll to position [973, 0]
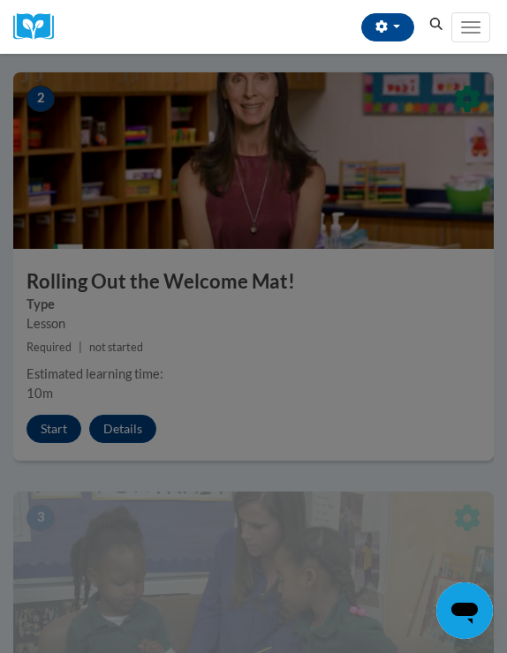
click at [58, 431] on div at bounding box center [253, 326] width 507 height 653
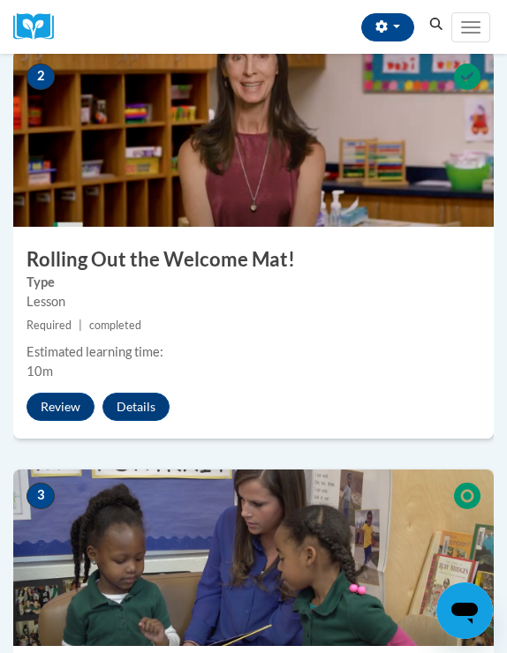
scroll to position [998, 0]
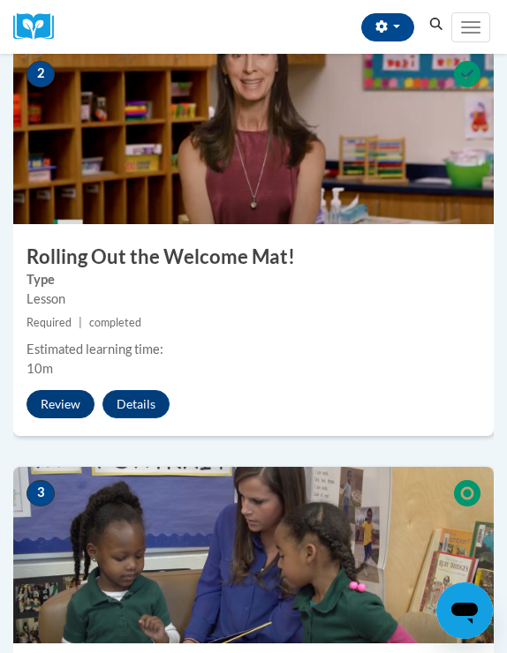
click at [64, 404] on button "Review" at bounding box center [60, 404] width 68 height 28
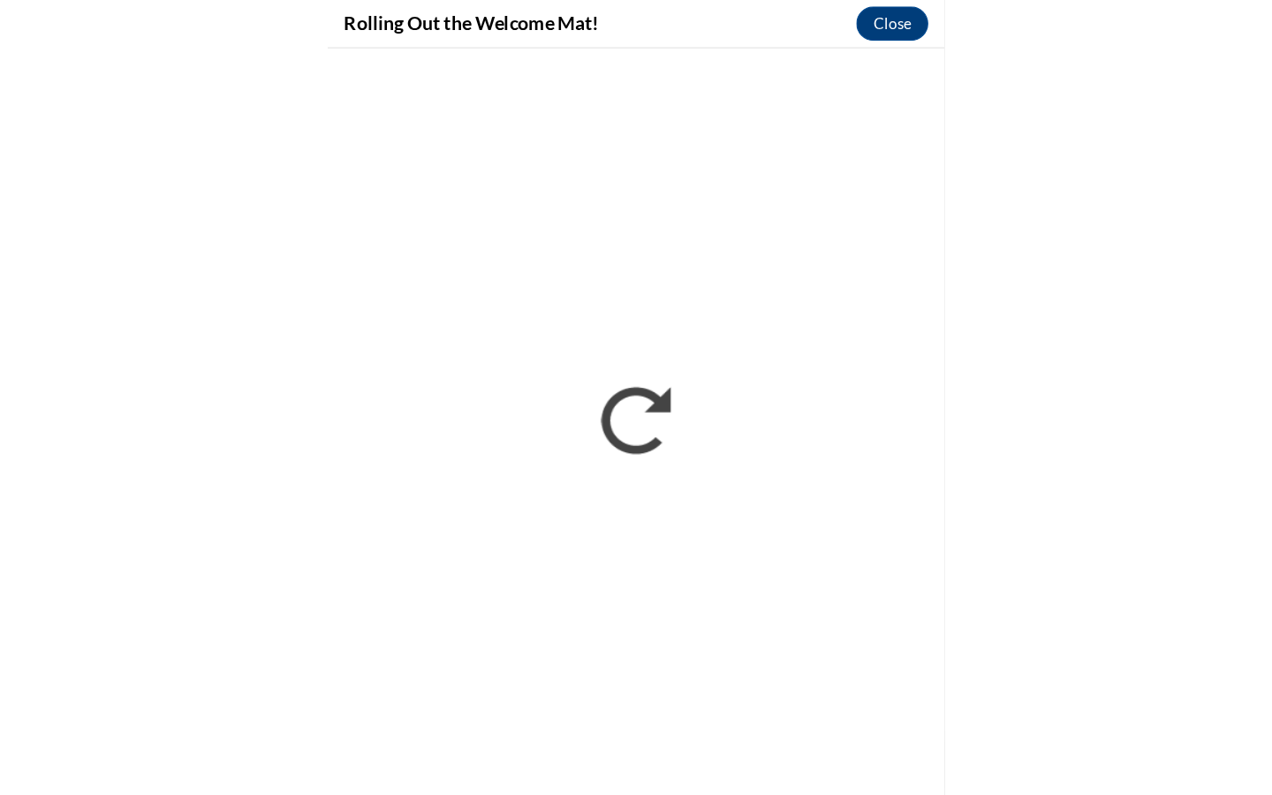
scroll to position [0, 0]
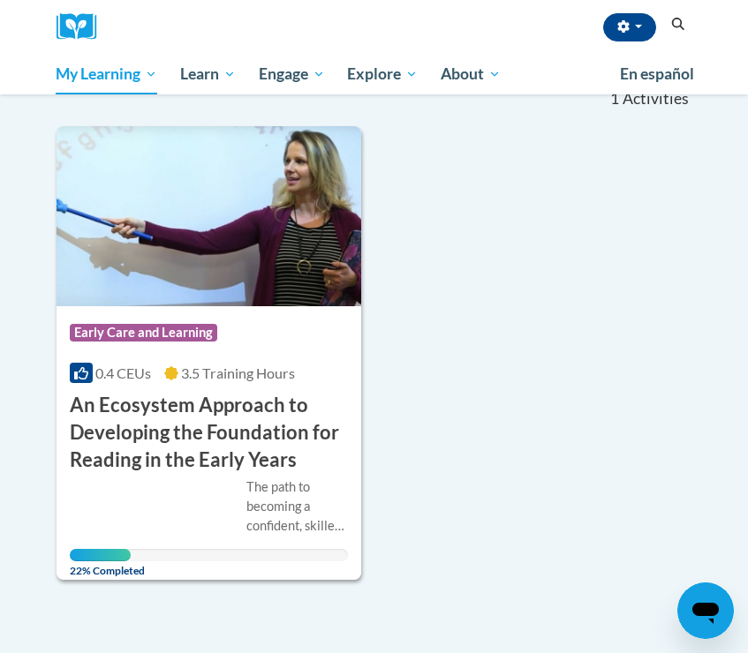
scroll to position [193, 0]
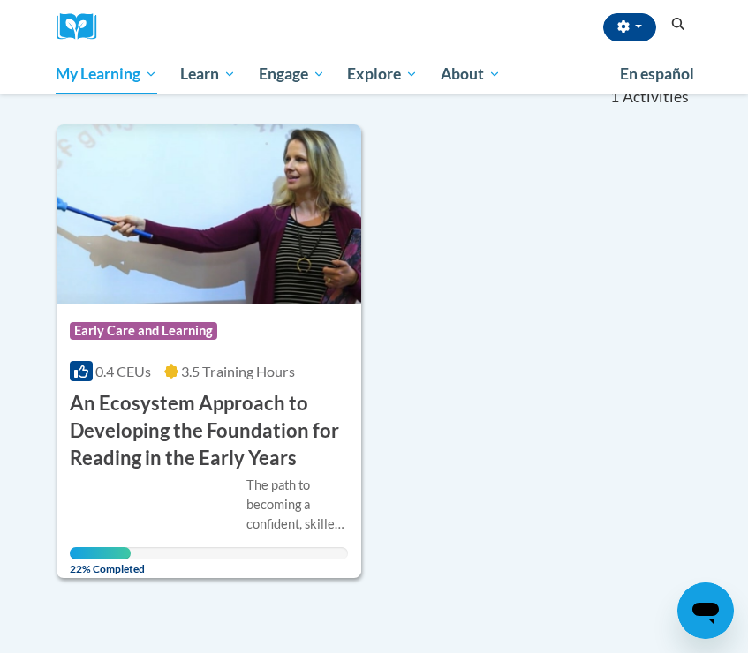
click at [170, 451] on h3 "An Ecosystem Approach to Developing the Foundation for Reading in the Early Yea…" at bounding box center [209, 430] width 279 height 81
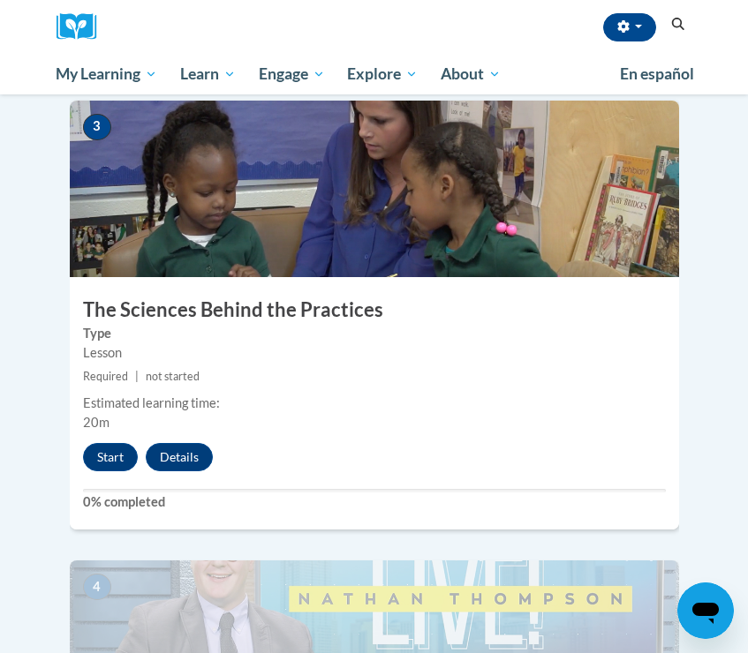
scroll to position [1522, 0]
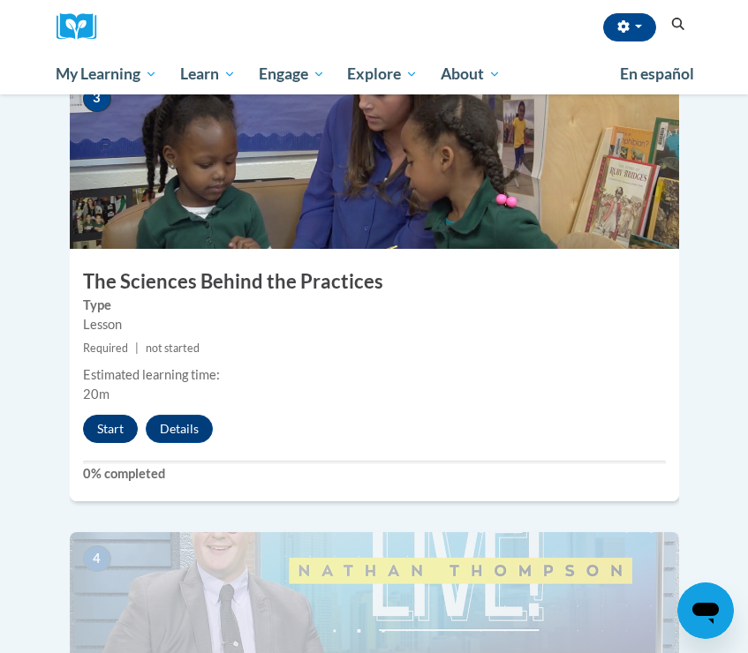
click at [104, 415] on button "Start" at bounding box center [110, 429] width 55 height 28
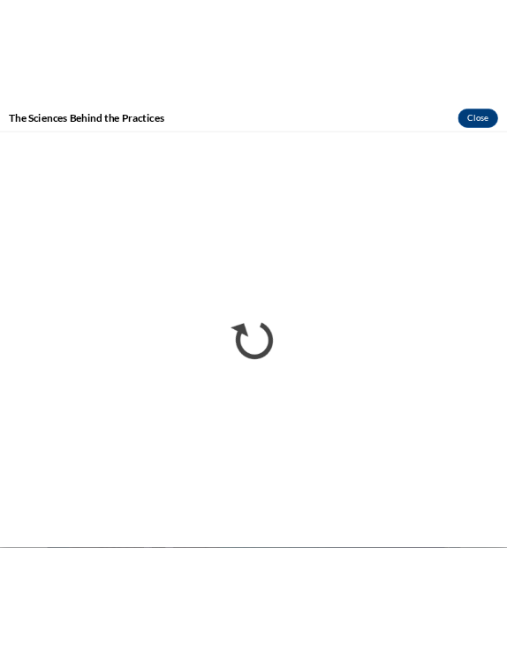
scroll to position [0, 0]
